Goal: Task Accomplishment & Management: Complete application form

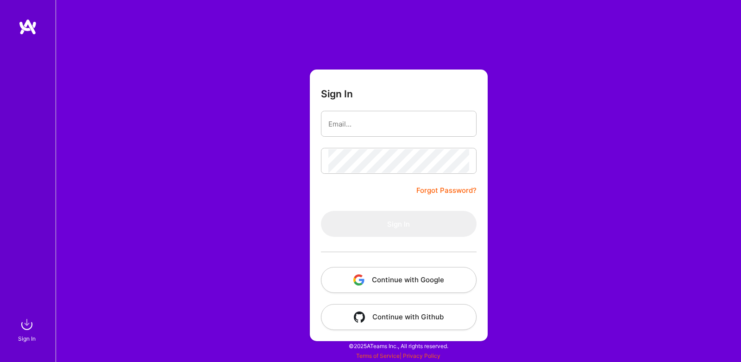
click at [417, 281] on button "Continue with Google" at bounding box center [399, 280] width 156 height 26
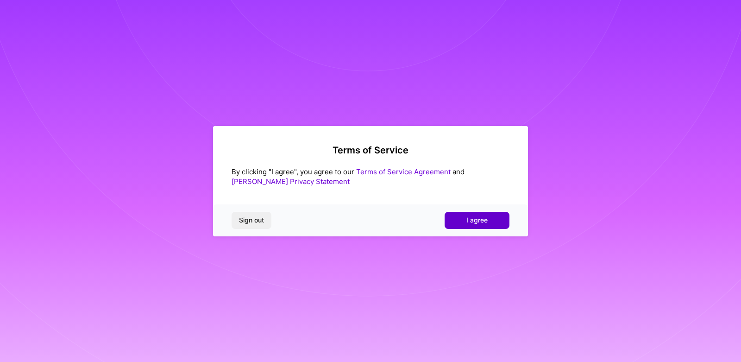
click at [464, 216] on button "I agree" at bounding box center [477, 220] width 65 height 17
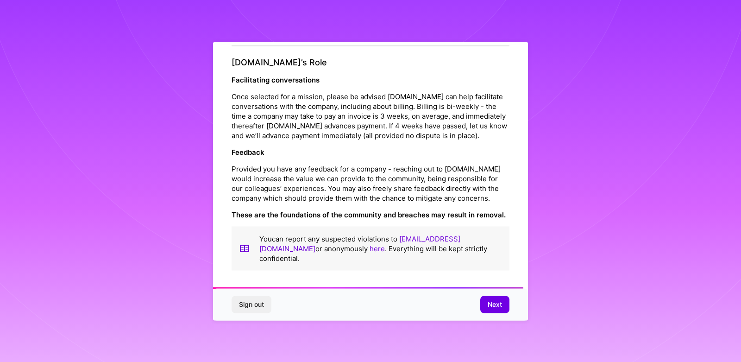
scroll to position [1035, 0]
click at [492, 303] on span "Next" at bounding box center [495, 304] width 14 height 9
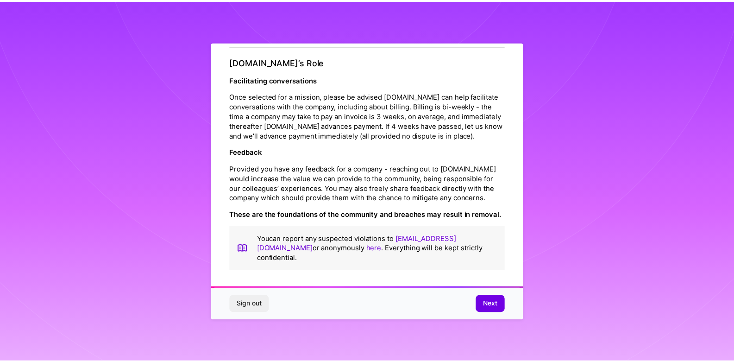
scroll to position [0, 0]
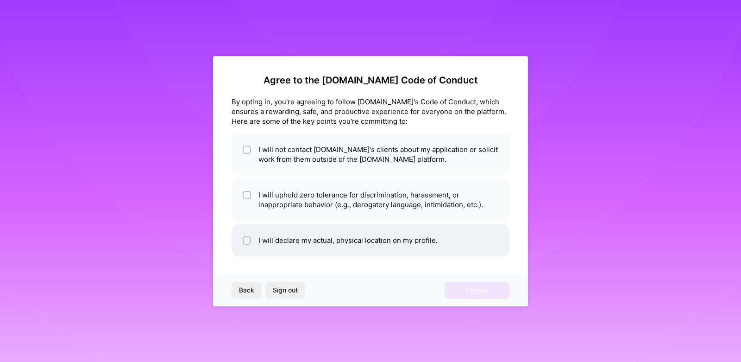
click at [246, 240] on input "checkbox" at bounding box center [248, 241] width 6 height 6
checkbox input "true"
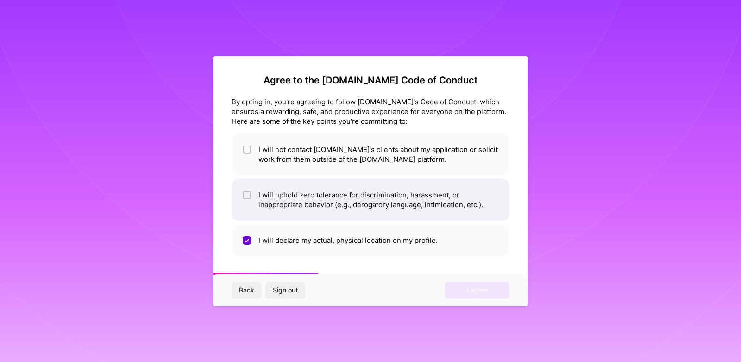
click at [249, 194] on input "checkbox" at bounding box center [248, 195] width 6 height 6
checkbox input "true"
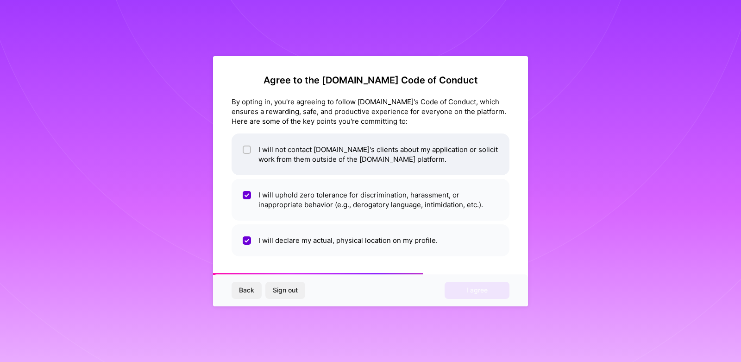
click at [255, 143] on li "I will not contact [DOMAIN_NAME]'s clients about my application or solicit work…" at bounding box center [371, 154] width 278 height 42
checkbox input "true"
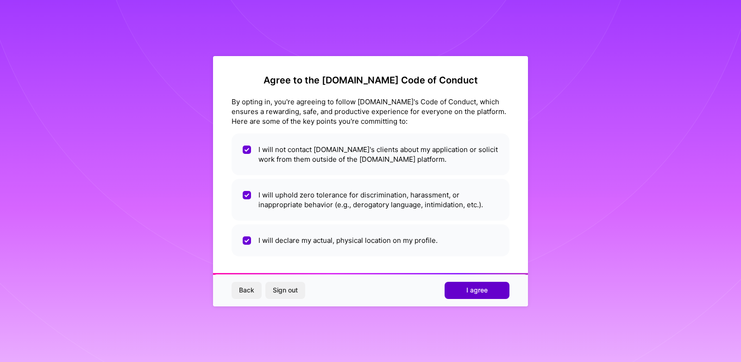
click at [481, 290] on span "I agree" at bounding box center [476, 289] width 21 height 9
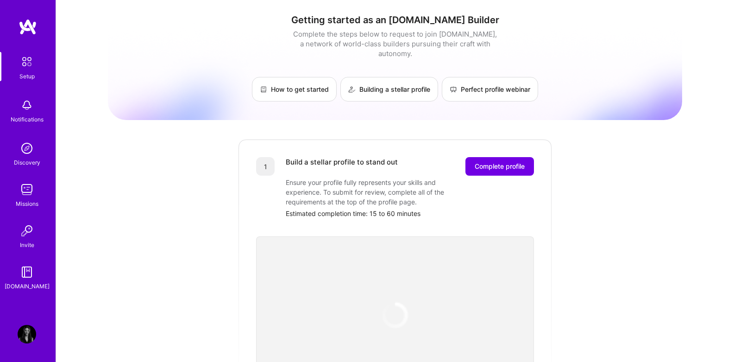
click at [639, 202] on div "Getting started as an [DOMAIN_NAME] Builder Complete the steps below to request…" at bounding box center [395, 362] width 574 height 710
click at [29, 64] on img at bounding box center [26, 61] width 19 height 19
click at [24, 156] on img at bounding box center [27, 148] width 19 height 19
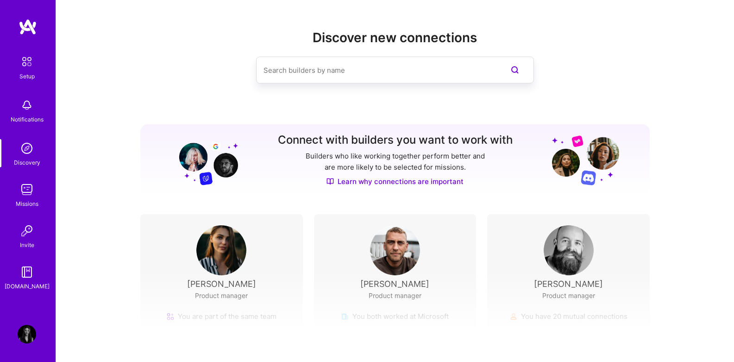
click at [339, 75] on input at bounding box center [377, 70] width 226 height 24
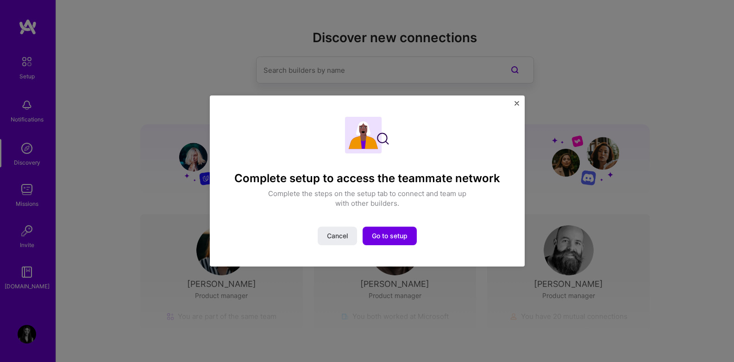
click at [518, 106] on button "Close" at bounding box center [517, 106] width 5 height 10
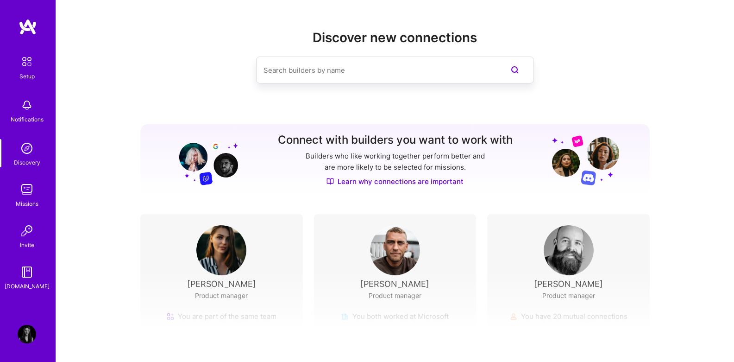
click at [376, 69] on input at bounding box center [377, 70] width 226 height 24
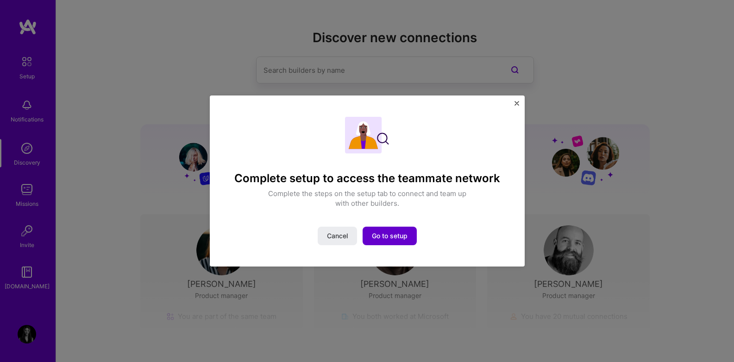
click at [396, 237] on span "Go to setup" at bounding box center [390, 235] width 36 height 9
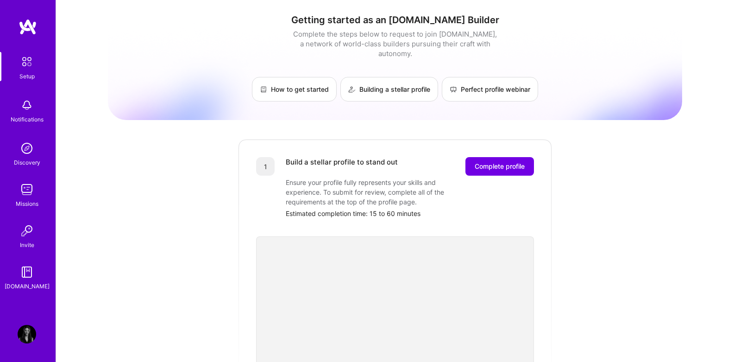
click at [185, 78] on div "How to get started Building a stellar profile Perfect profile webinar" at bounding box center [395, 89] width 574 height 25
